Goal: Transaction & Acquisition: Book appointment/travel/reservation

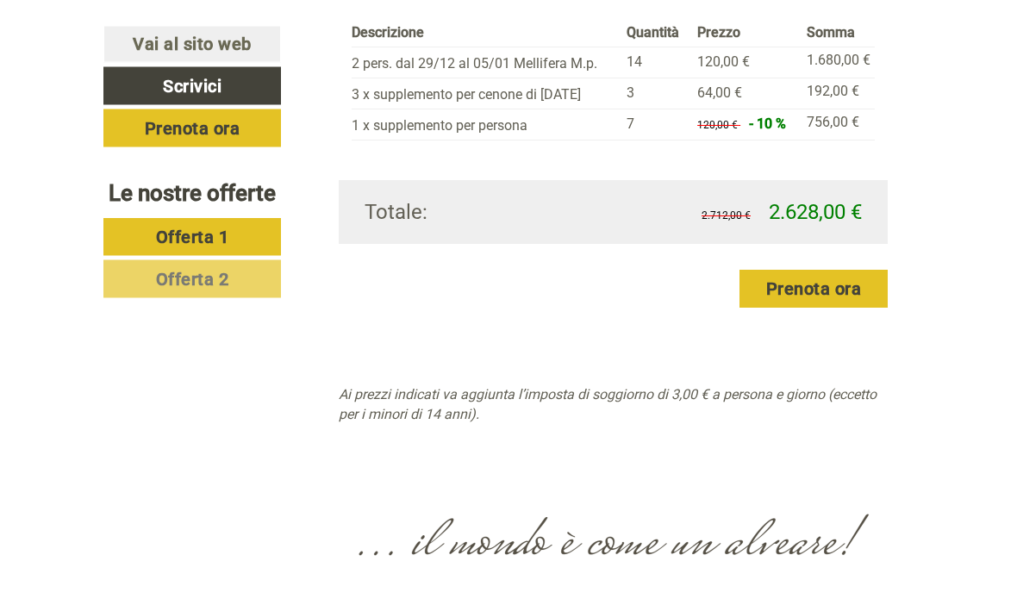
scroll to position [3037, 0]
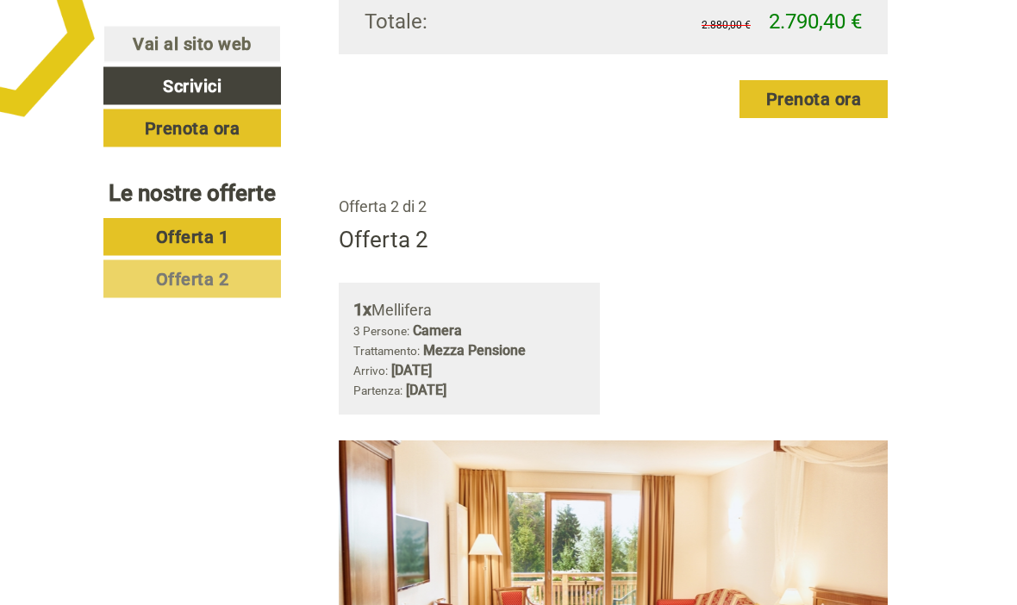
scroll to position [1952, 0]
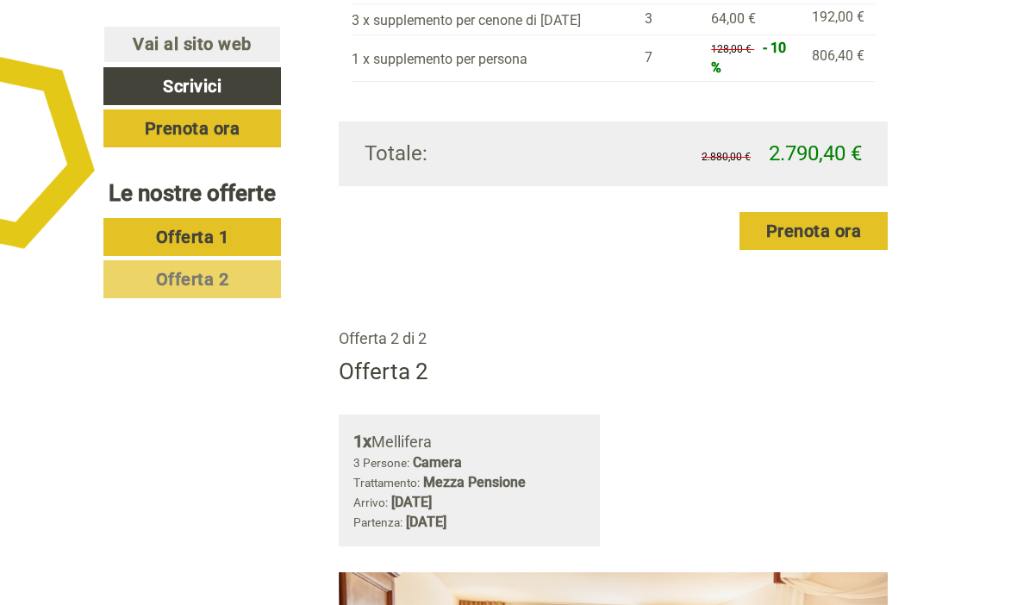
click at [163, 290] on span "Offerta 2" at bounding box center [192, 279] width 73 height 21
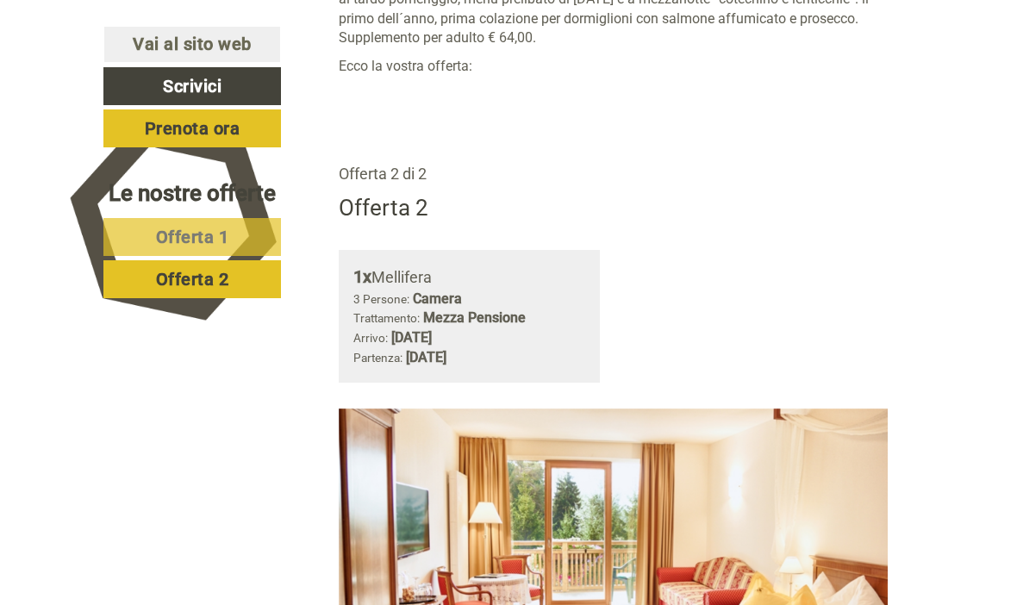
scroll to position [881, 0]
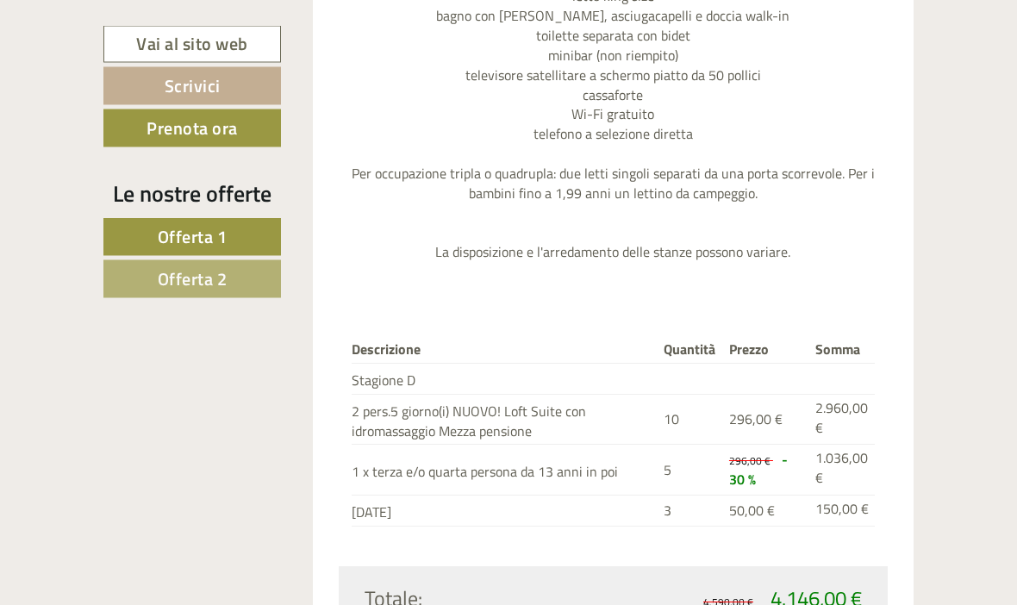
scroll to position [2064, 0]
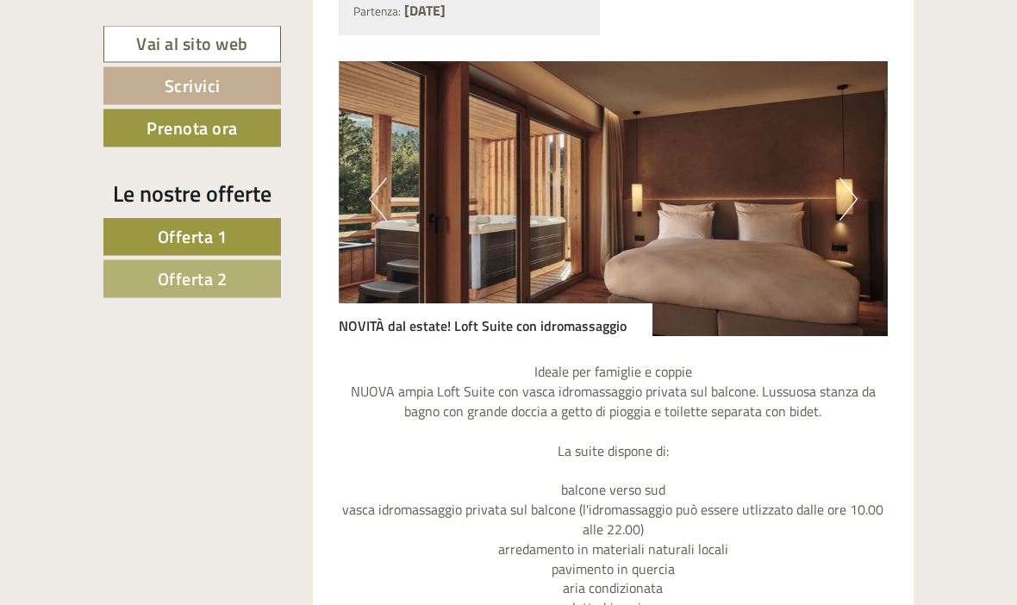
click at [846, 197] on button "Next" at bounding box center [849, 199] width 18 height 43
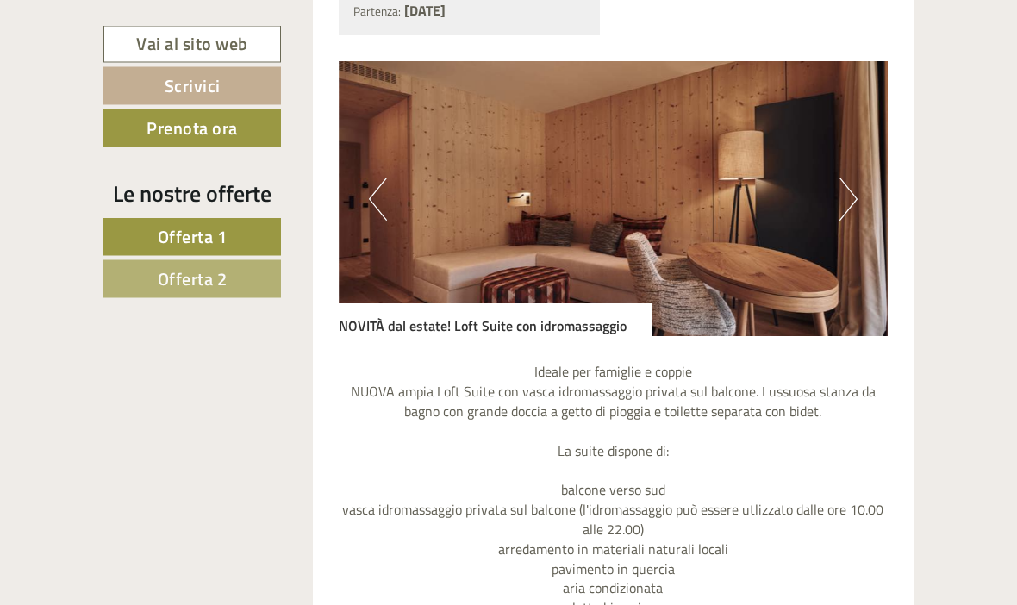
scroll to position [1451, 0]
click at [844, 196] on button "Next" at bounding box center [849, 199] width 18 height 43
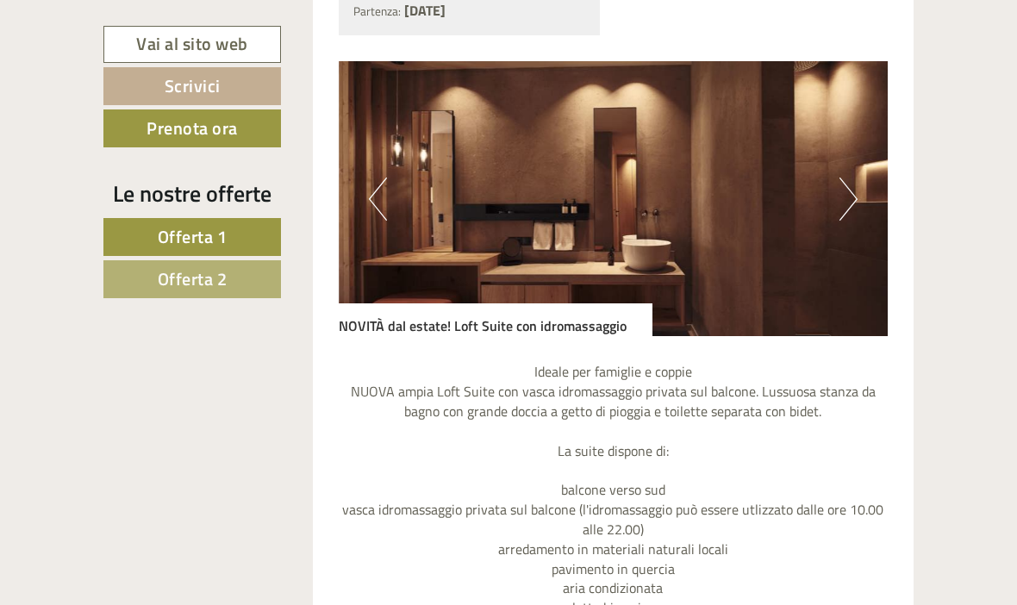
click at [843, 197] on button "Next" at bounding box center [849, 199] width 18 height 43
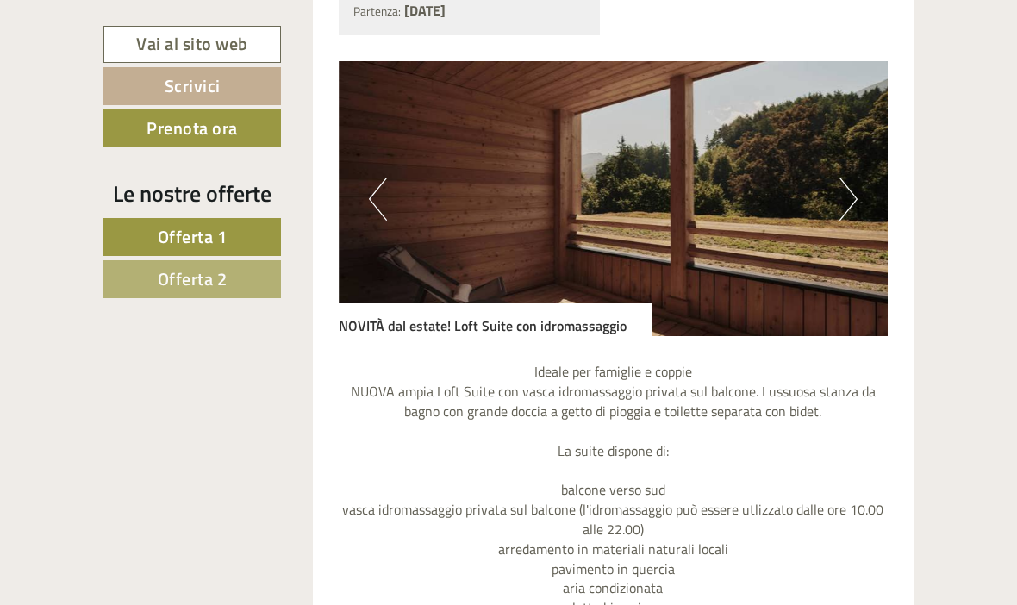
click at [849, 189] on button "Next" at bounding box center [849, 199] width 18 height 43
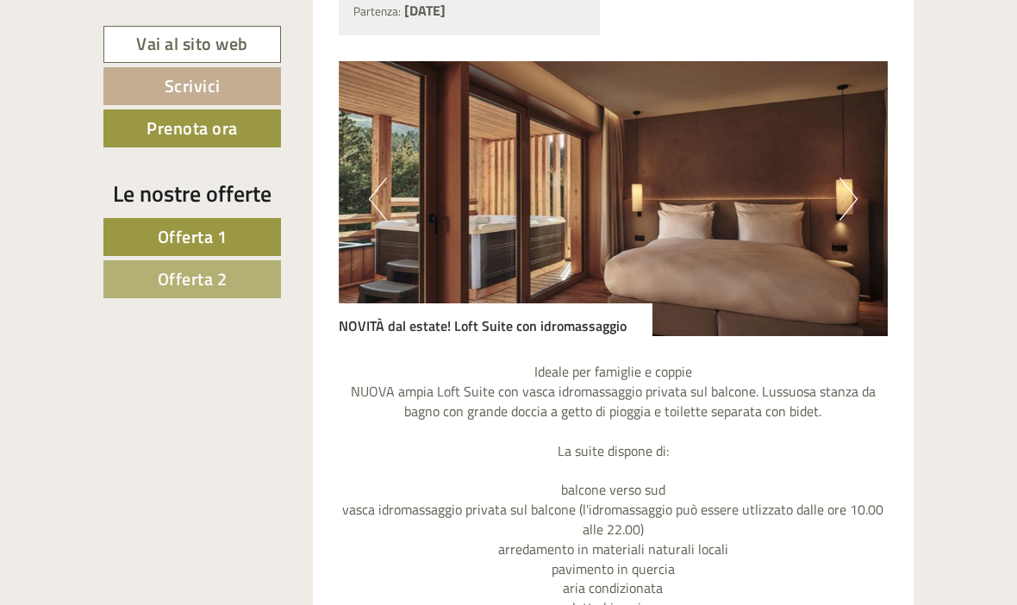
click at [852, 188] on button "Next" at bounding box center [849, 199] width 18 height 43
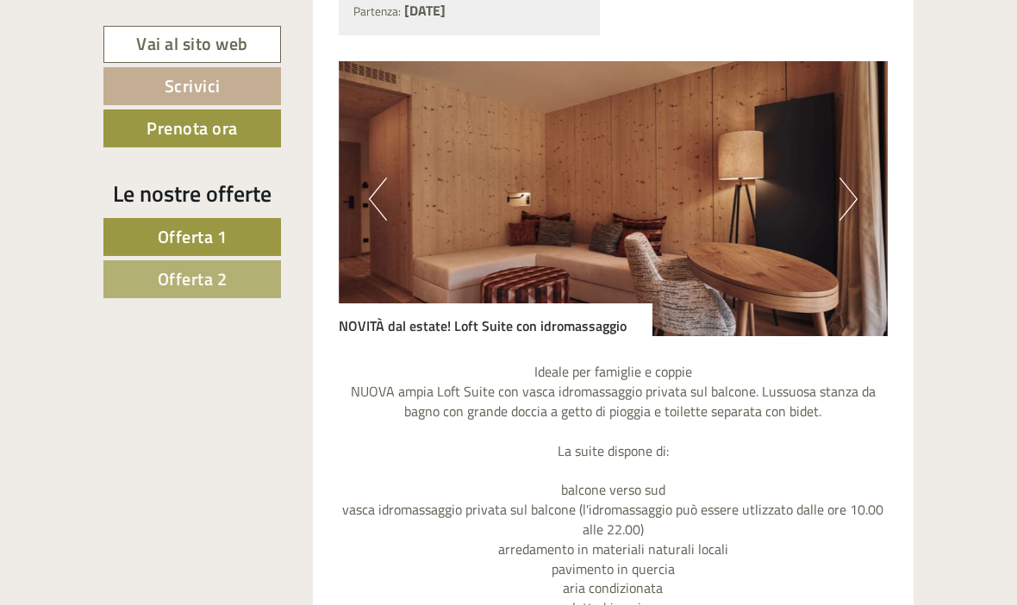
click at [854, 186] on button "Next" at bounding box center [849, 199] width 18 height 43
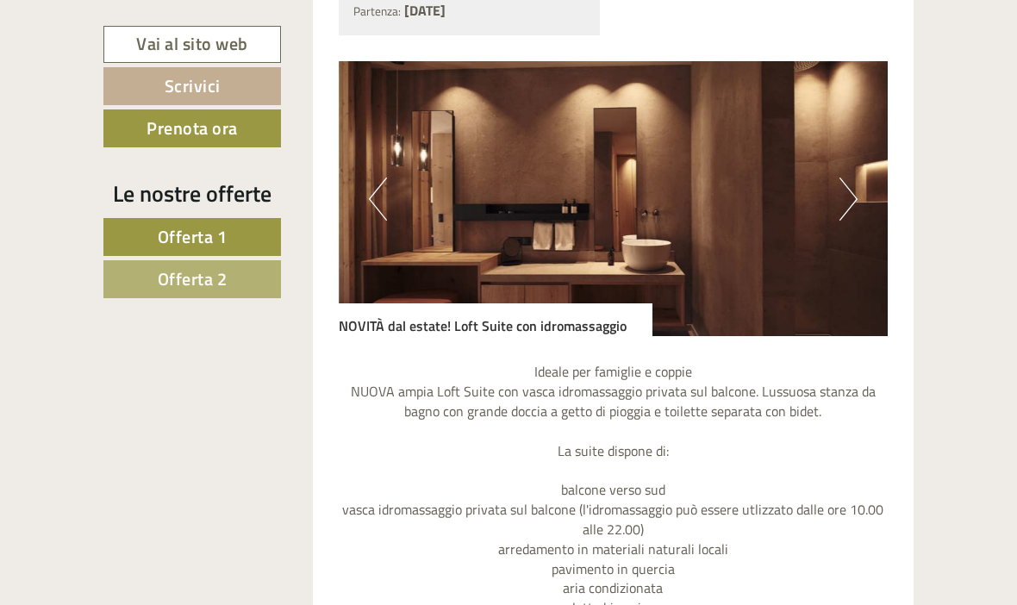
click at [848, 187] on button "Next" at bounding box center [849, 199] width 18 height 43
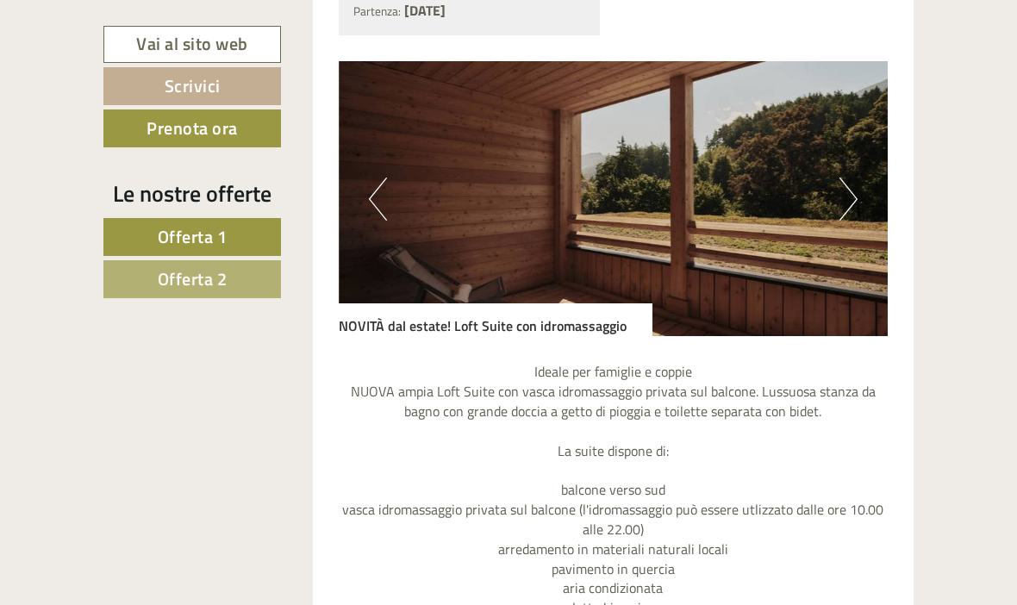
click at [849, 184] on button "Next" at bounding box center [849, 199] width 18 height 43
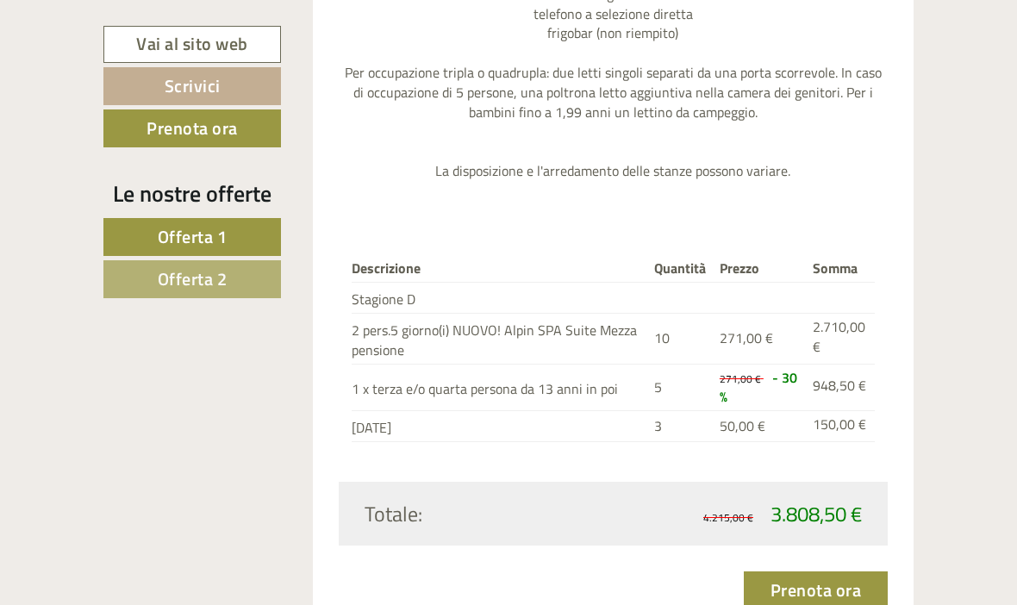
scroll to position [3692, 0]
